Goal: Find specific page/section: Find specific page/section

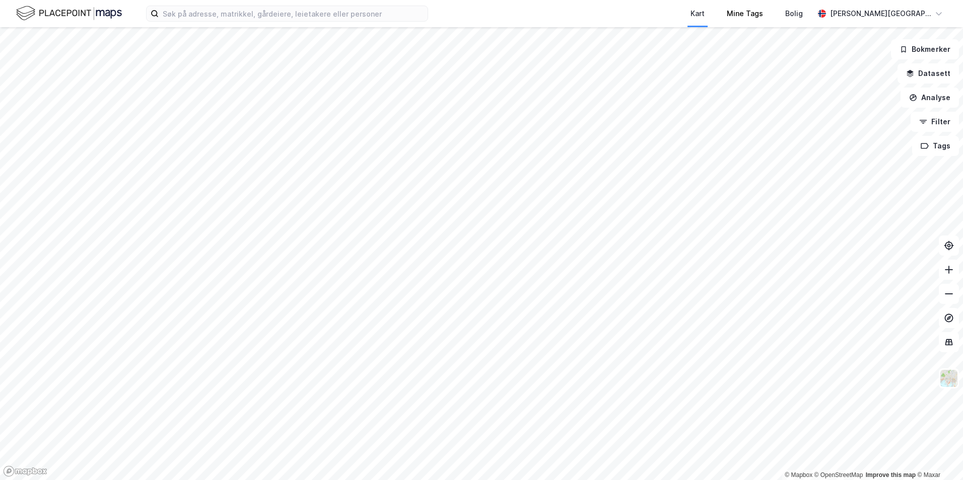
click at [762, 2] on div "Mine Tags" at bounding box center [744, 13] width 58 height 27
